Goal: Task Accomplishment & Management: Manage account settings

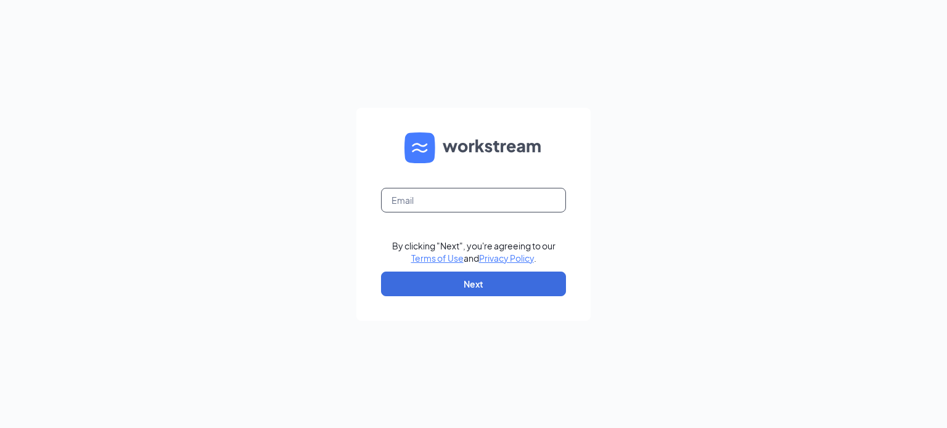
click at [513, 203] on input "text" at bounding box center [473, 200] width 185 height 25
click at [479, 199] on input "text" at bounding box center [473, 200] width 185 height 25
type input "[EMAIL_ADDRESS][DOMAIN_NAME]"
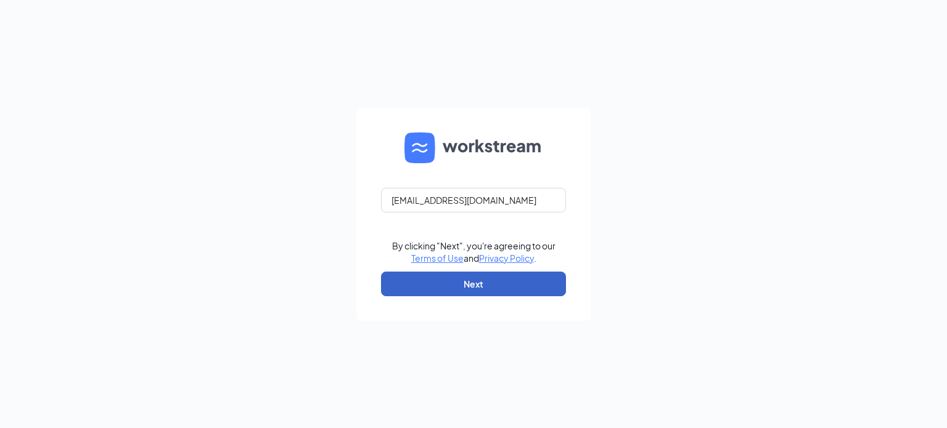
click at [473, 291] on button "Next" at bounding box center [473, 284] width 185 height 25
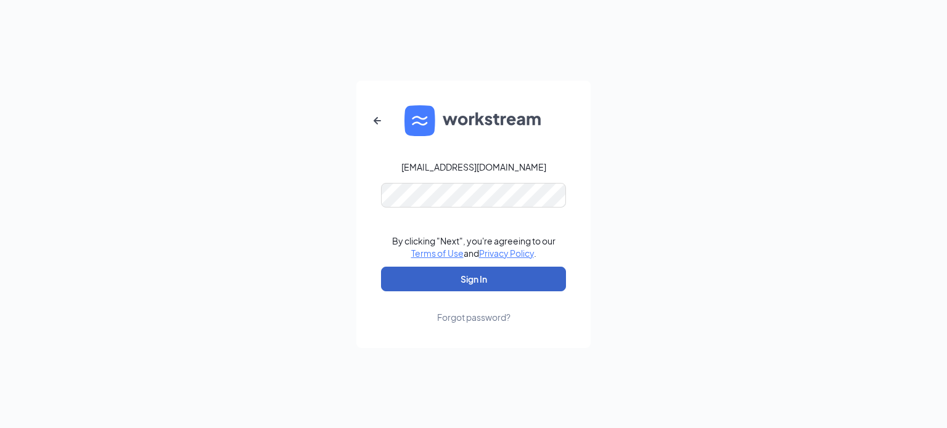
click at [509, 271] on button "Sign In" at bounding box center [473, 279] width 185 height 25
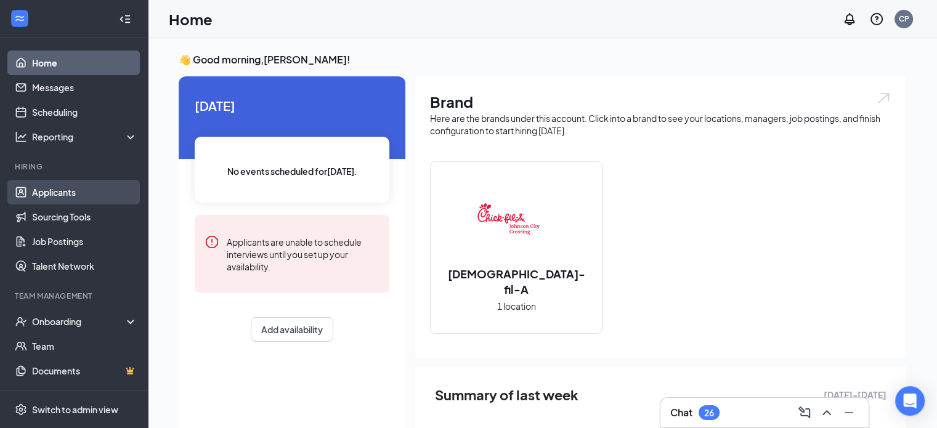
click at [41, 190] on link "Applicants" at bounding box center [84, 192] width 105 height 25
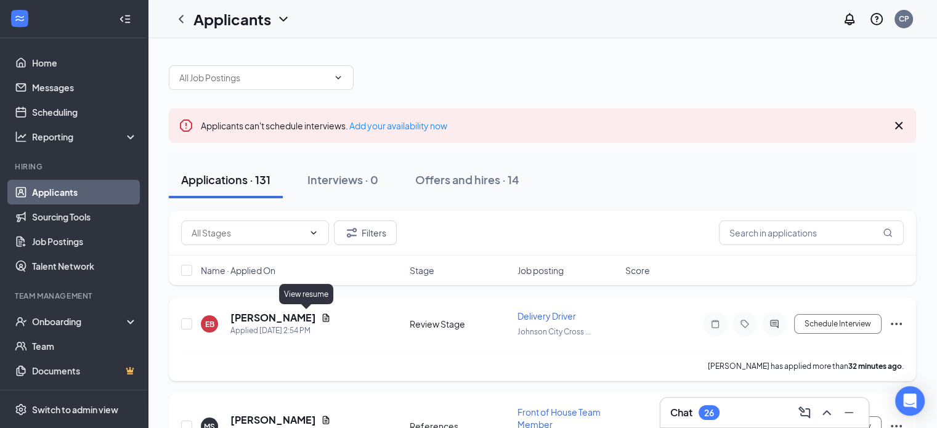
click at [321, 318] on icon "Document" at bounding box center [326, 318] width 10 height 10
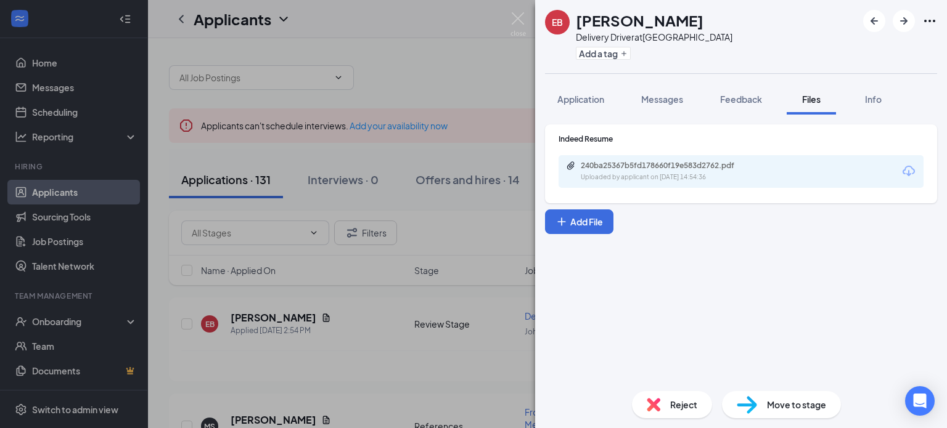
click at [499, 17] on div "EB Ericson Bailey Delivery Driver at Johnson City Crossing Add a tag Applicatio…" at bounding box center [473, 214] width 947 height 428
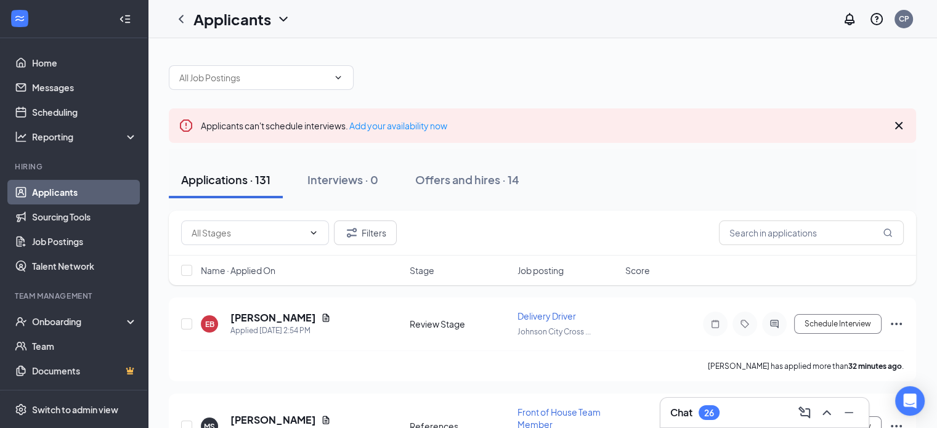
click at [522, 17] on div "Applicants CP" at bounding box center [542, 19] width 789 height 38
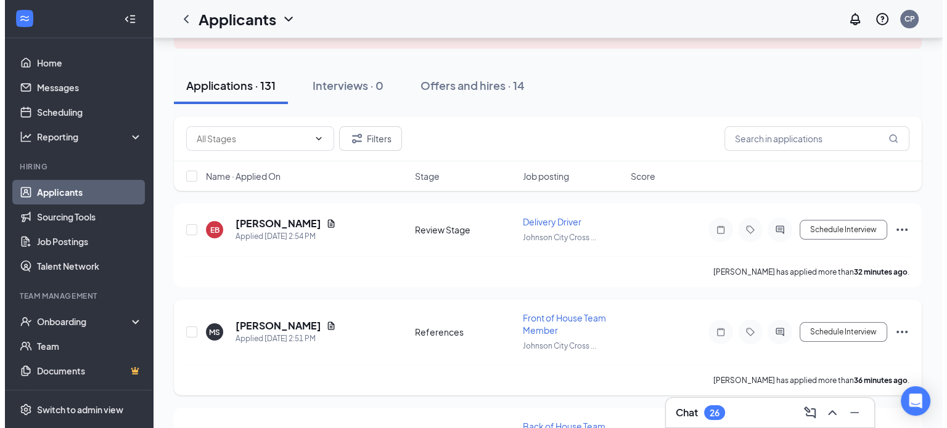
scroll to position [123, 0]
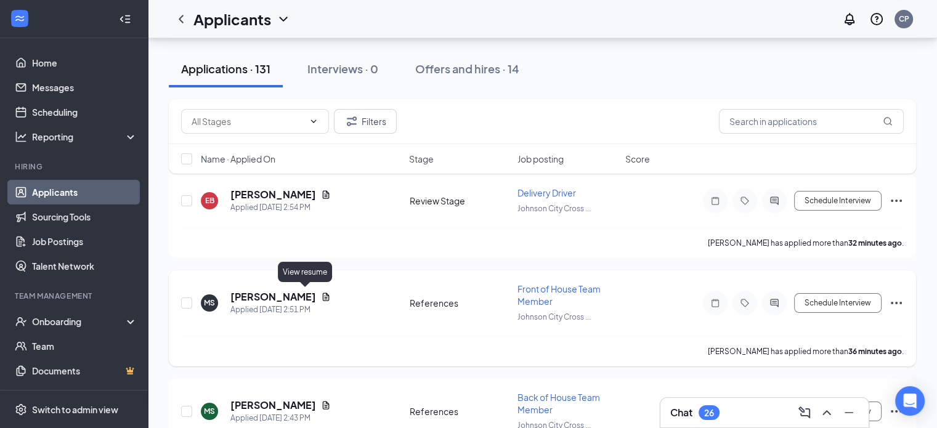
click at [323, 295] on icon "Document" at bounding box center [326, 297] width 7 height 8
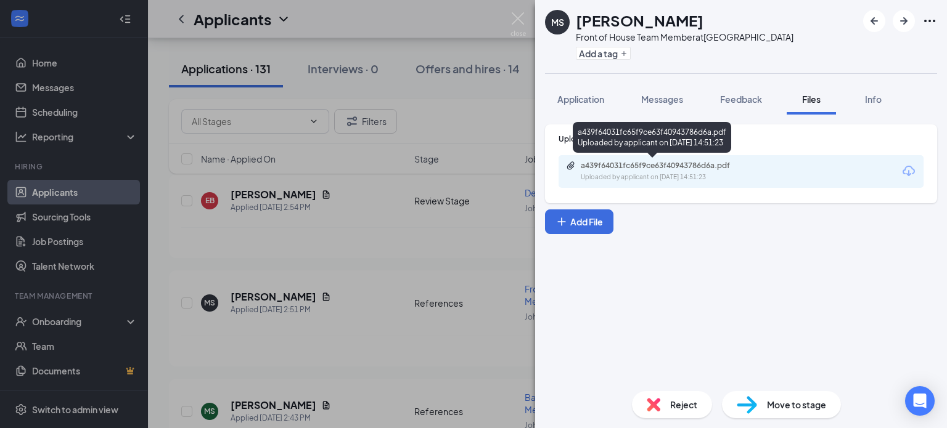
click at [643, 180] on div "Uploaded by applicant on Aug 26, 2025 at 14:51:23" at bounding box center [673, 178] width 185 height 10
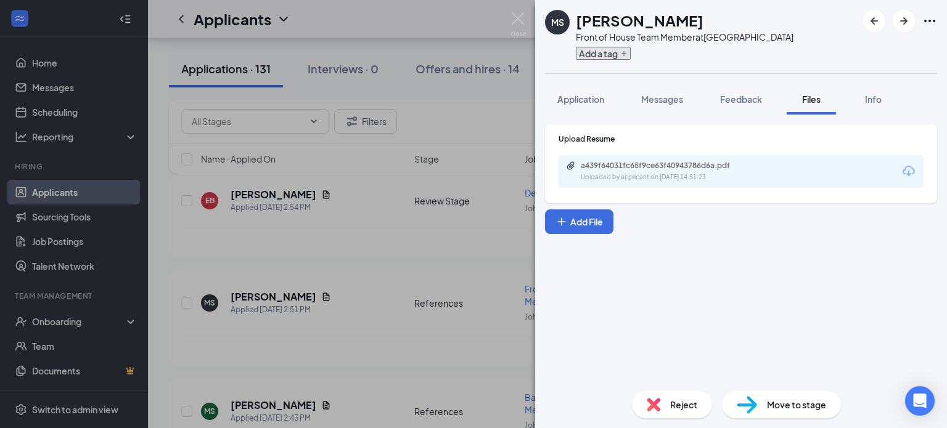
click at [618, 49] on button "Add a tag" at bounding box center [603, 53] width 55 height 13
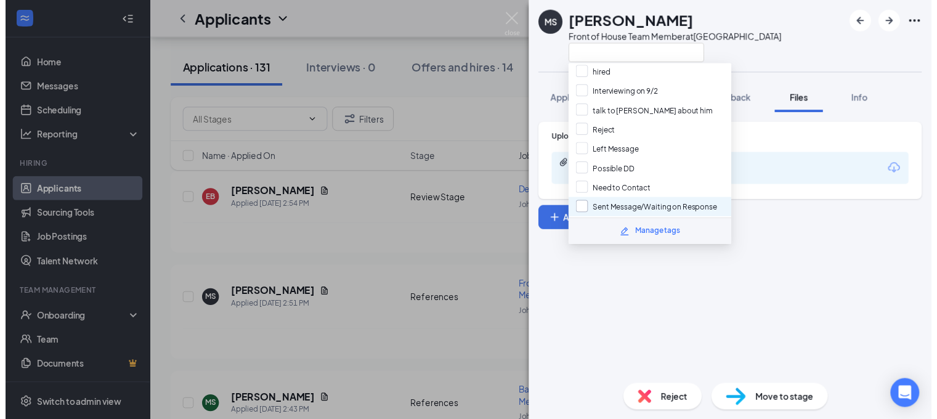
scroll to position [22, 0]
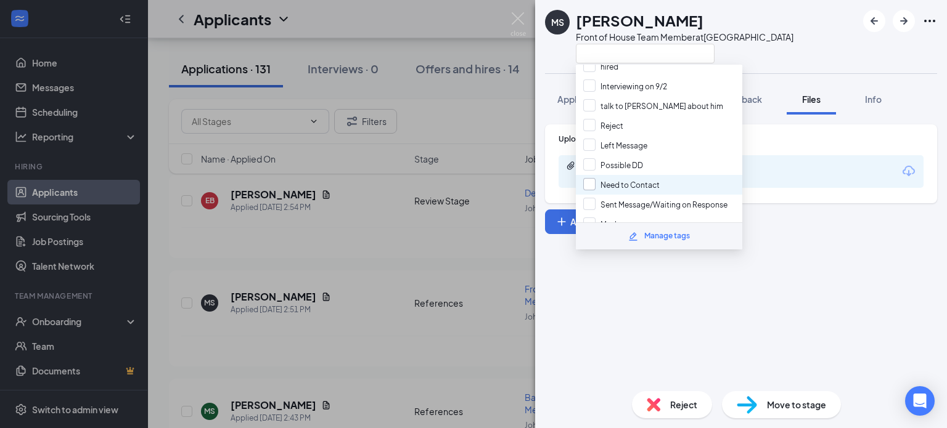
click at [593, 178] on input "Need to Contact" at bounding box center [621, 185] width 76 height 14
checkbox input "true"
click at [558, 51] on div "MS Megan Suggs Front of House Team Member at Johnson City Crossing" at bounding box center [669, 37] width 248 height 54
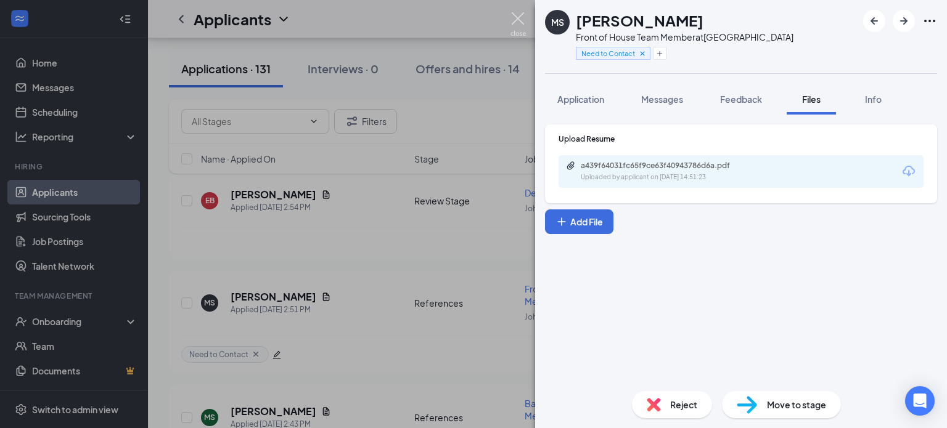
click at [515, 22] on img at bounding box center [517, 24] width 15 height 24
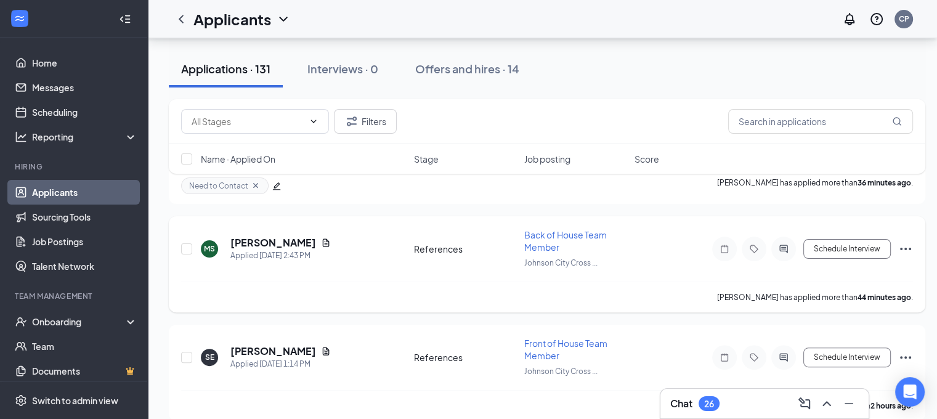
scroll to position [308, 0]
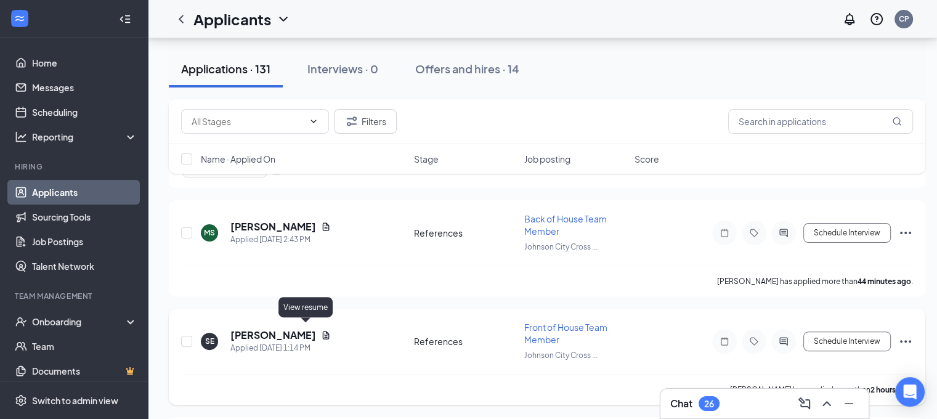
click at [323, 331] on icon "Document" at bounding box center [326, 335] width 7 height 8
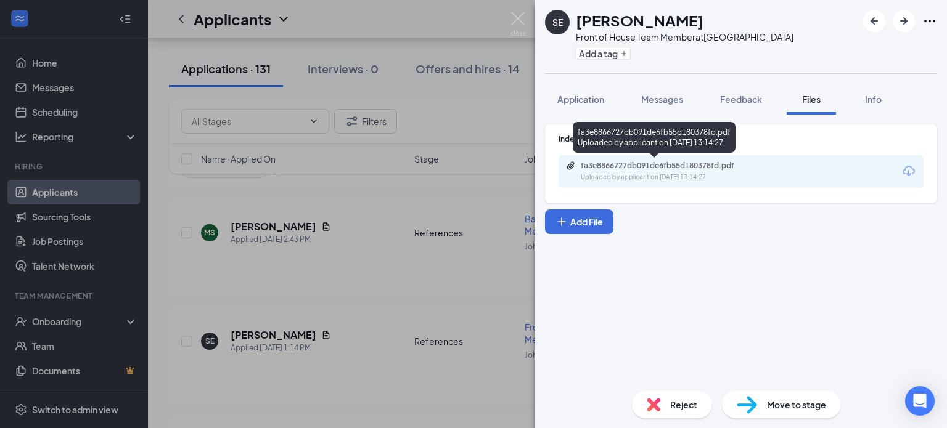
click at [662, 170] on div "fa3e8866727db091de6fb55d180378fd.pdf" at bounding box center [667, 166] width 173 height 10
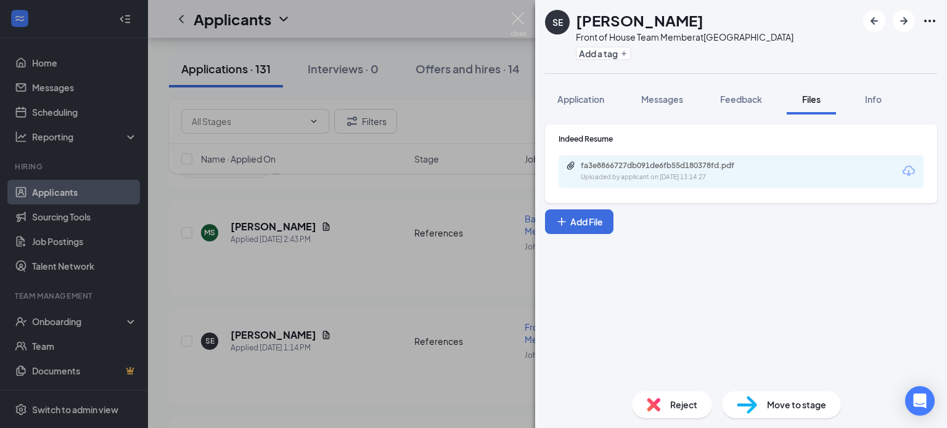
click at [405, 301] on div "SE Savannah Earl Front of House Team Member at Johnson City Crossing Add a tag …" at bounding box center [473, 214] width 947 height 428
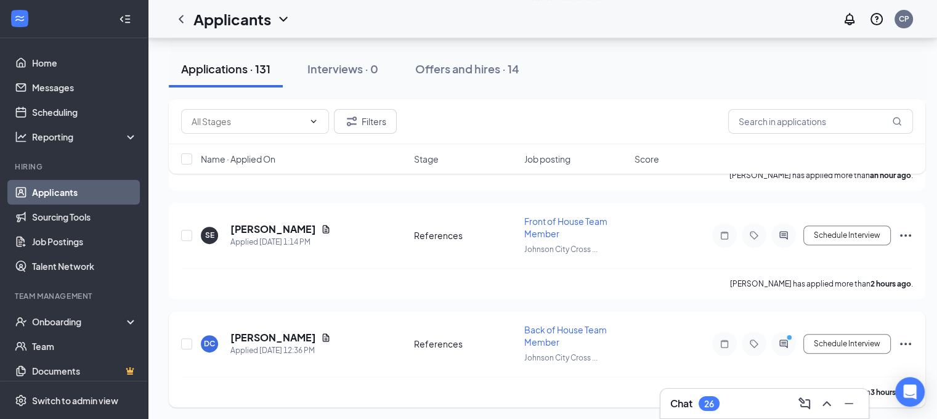
scroll to position [431, 0]
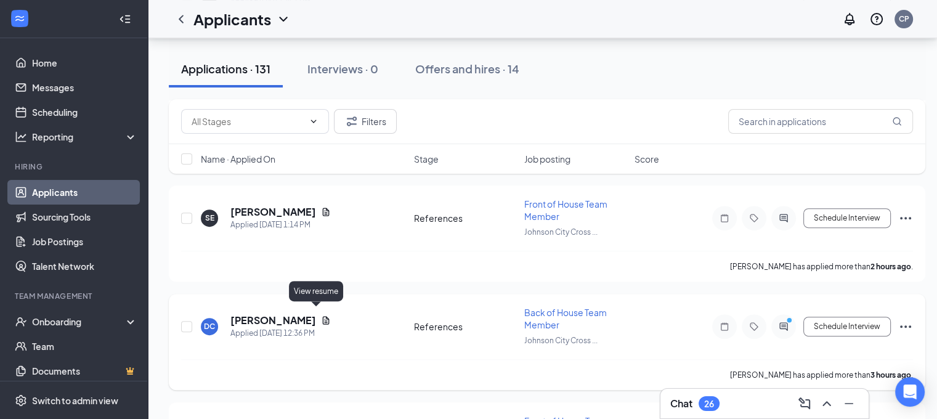
click at [321, 316] on icon "Document" at bounding box center [326, 321] width 10 height 10
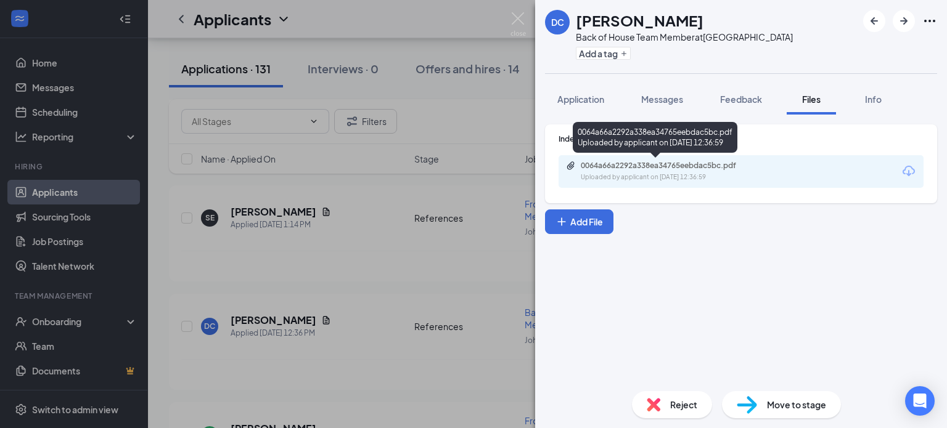
click at [675, 169] on div "0064a66a2292a338ea34765eebdac5bc.pdf" at bounding box center [667, 166] width 173 height 10
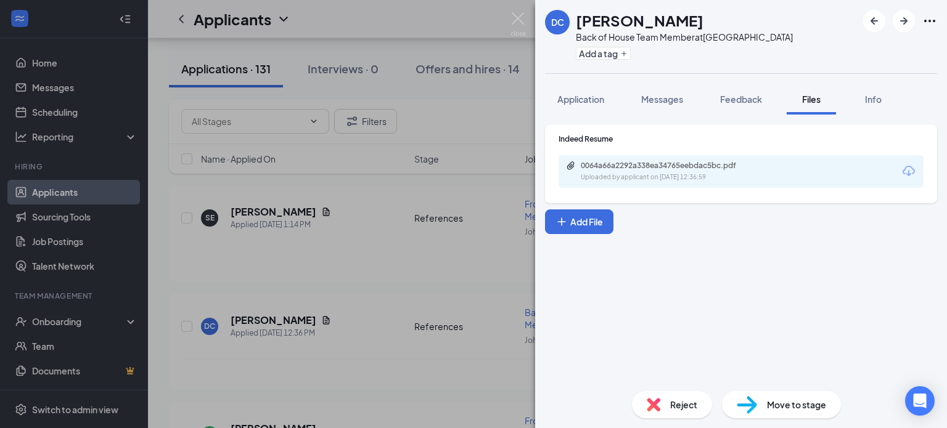
click at [377, 325] on div "DC David Chapman Back of House Team Member at Johnson City Crossing Add a tag A…" at bounding box center [473, 214] width 947 height 428
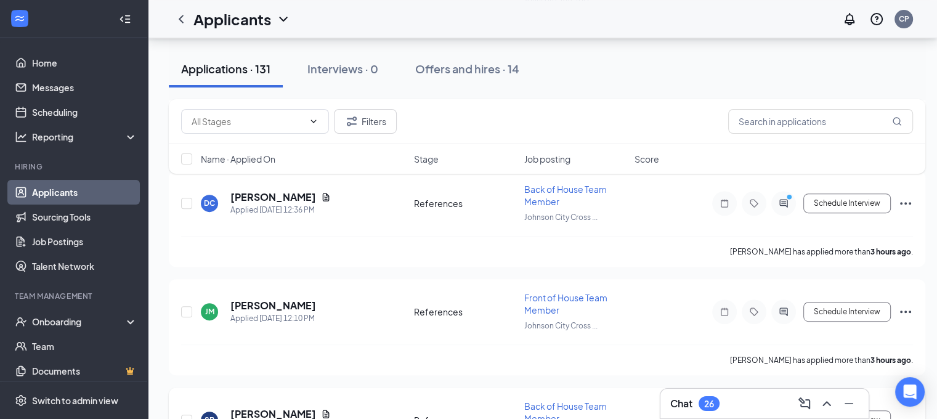
scroll to position [616, 0]
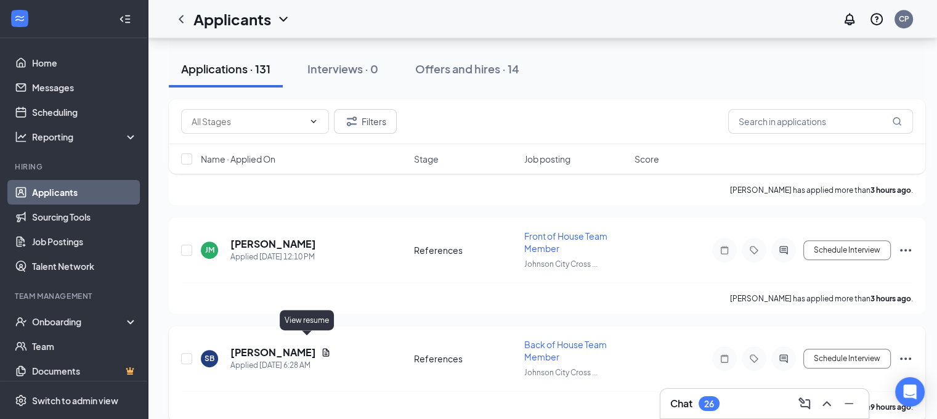
click at [321, 348] on icon "Document" at bounding box center [326, 353] width 10 height 10
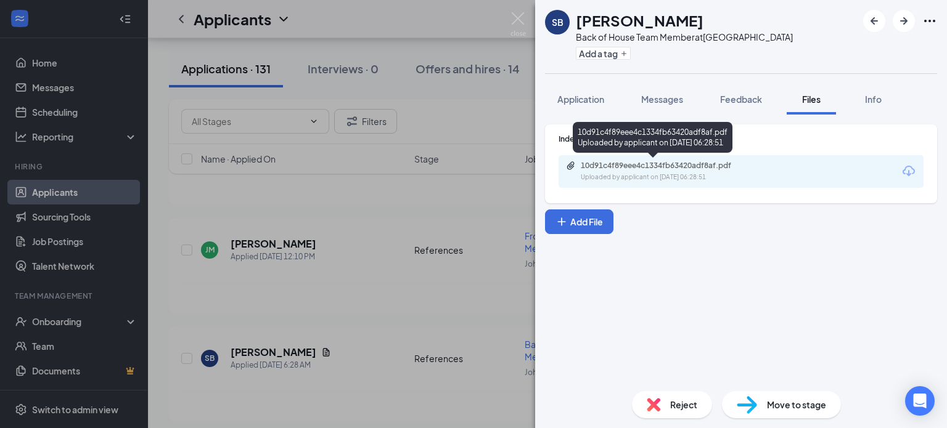
click at [641, 177] on div "Uploaded by applicant on Aug 26, 2025 at 06:28:51" at bounding box center [673, 178] width 185 height 10
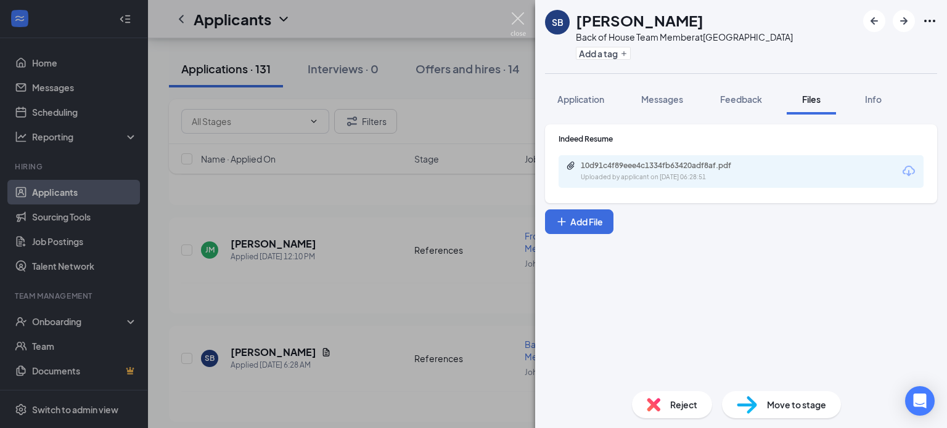
click at [515, 23] on img at bounding box center [517, 24] width 15 height 24
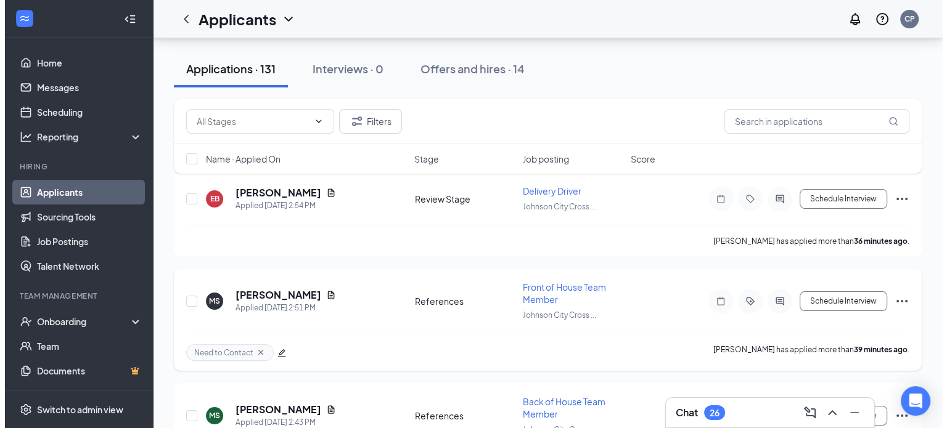
scroll to position [185, 0]
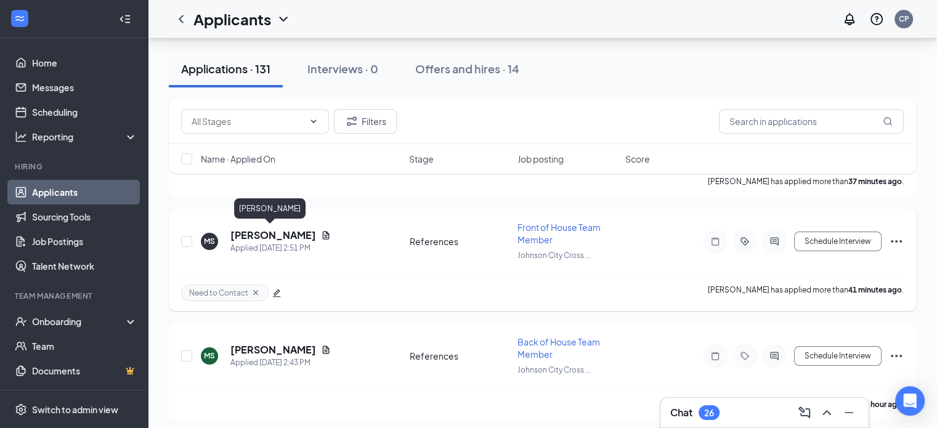
click at [246, 231] on h5 "Megan Suggs" at bounding box center [273, 236] width 86 height 14
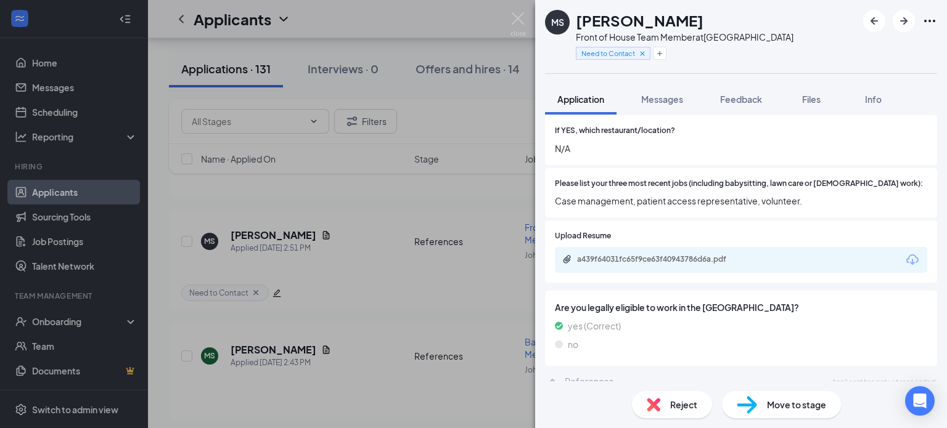
scroll to position [375, 0]
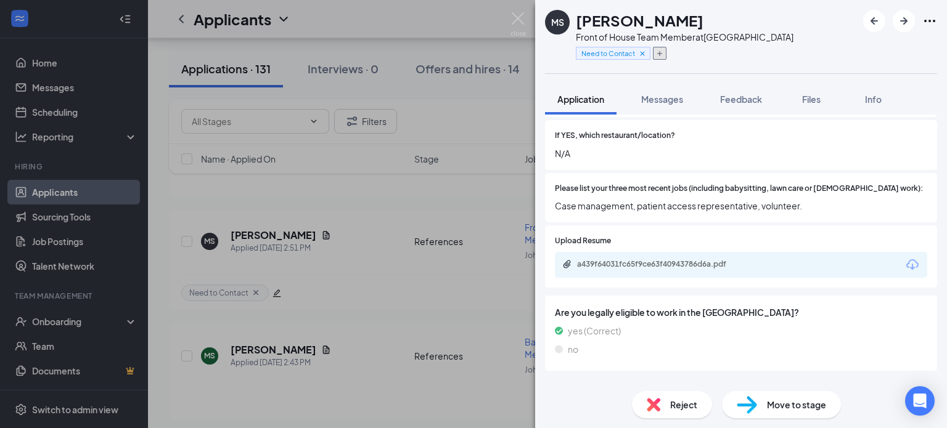
click at [657, 57] on button "button" at bounding box center [660, 53] width 14 height 13
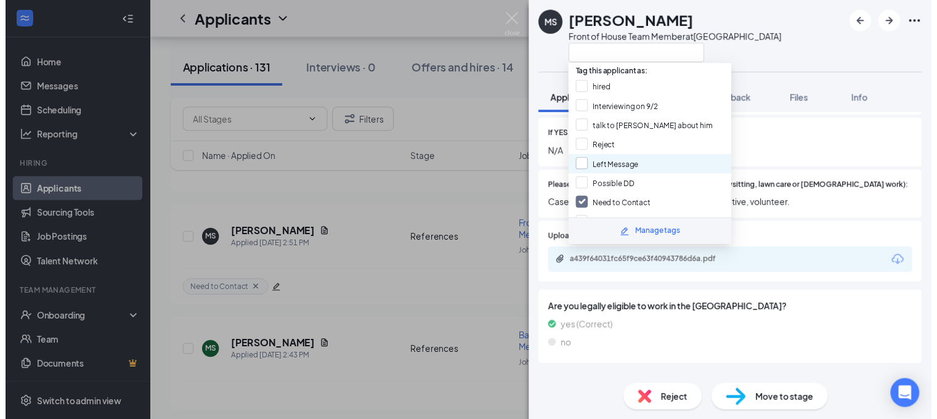
scroll to position [22, 0]
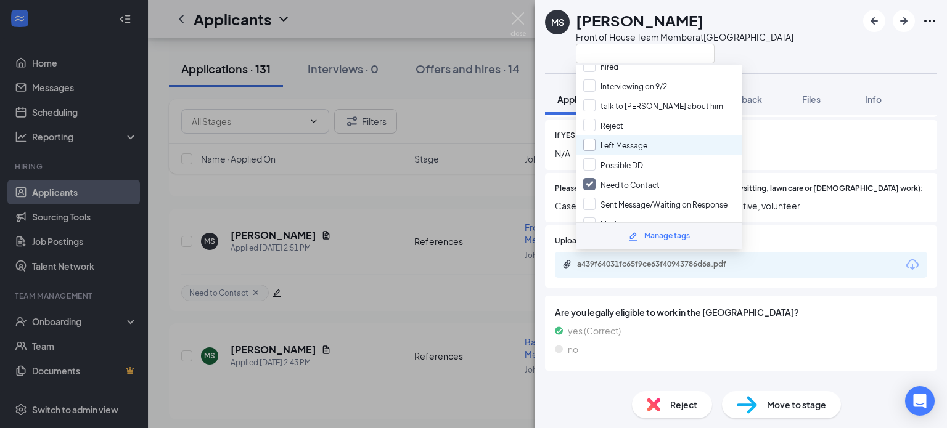
click at [584, 139] on input "Left Message" at bounding box center [615, 146] width 64 height 14
checkbox input "true"
click at [430, 251] on div "MS Megan Suggs Front of House Team Member at Johnson City Crossing Application …" at bounding box center [473, 214] width 947 height 428
